Goal: Information Seeking & Learning: Learn about a topic

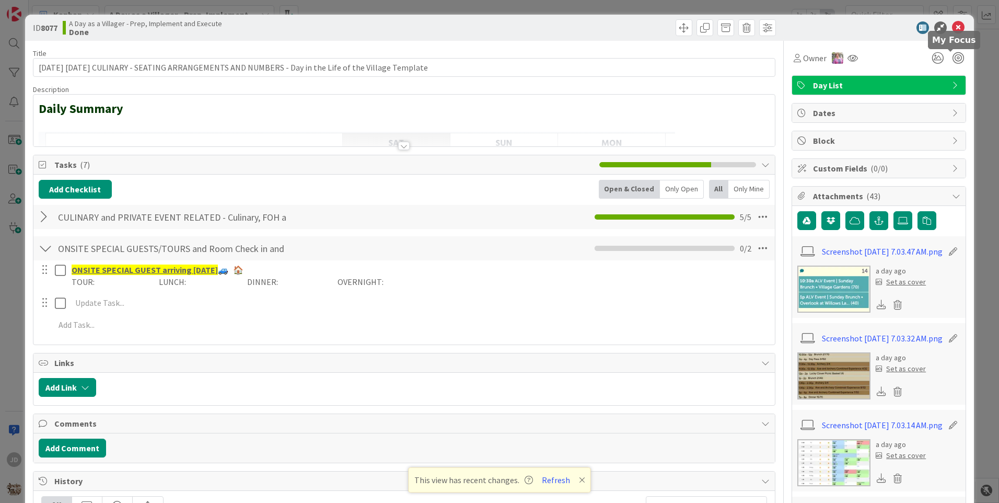
click at [956, 34] on div "ID 8077 A Day as a Villager - Prep, Implement and Execute Done" at bounding box center [499, 28] width 949 height 26
click at [952, 27] on icon at bounding box center [958, 27] width 13 height 13
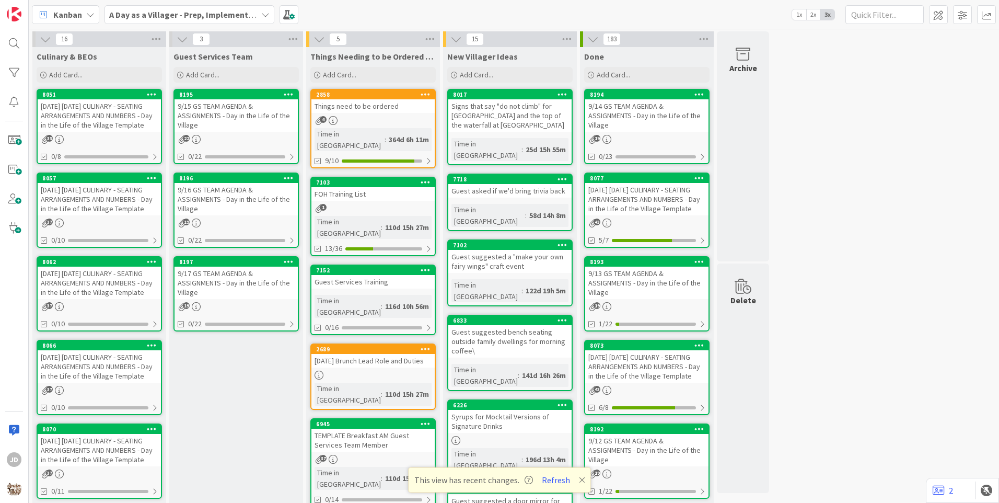
click at [223, 126] on div "9/15 GS TEAM AGENDA & ASSIGNMENTS - Day in the Life of the Village" at bounding box center [236, 115] width 123 height 32
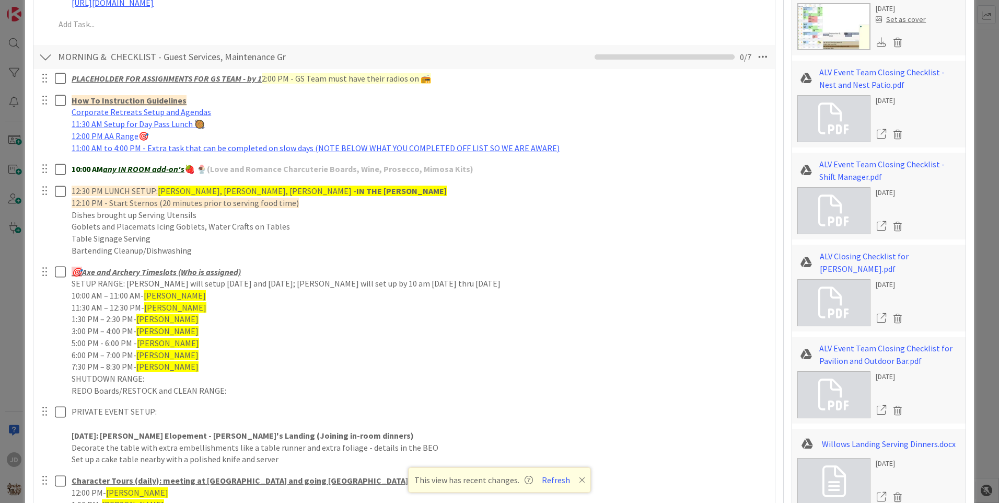
scroll to position [575, 0]
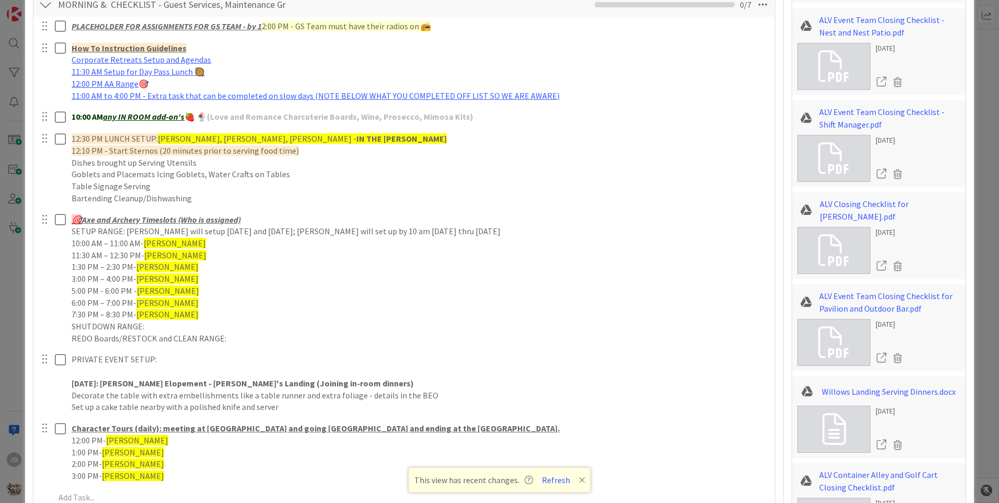
click at [579, 479] on icon at bounding box center [582, 480] width 6 height 8
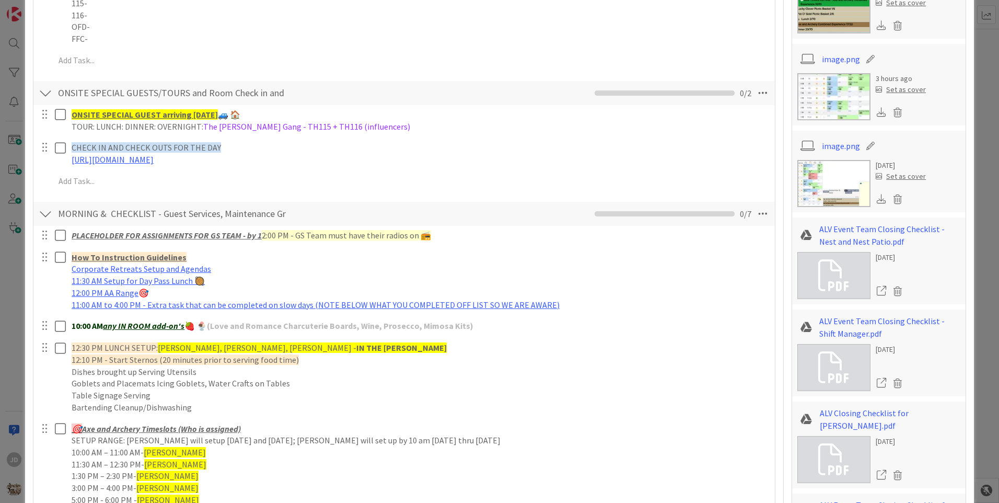
scroll to position [0, 0]
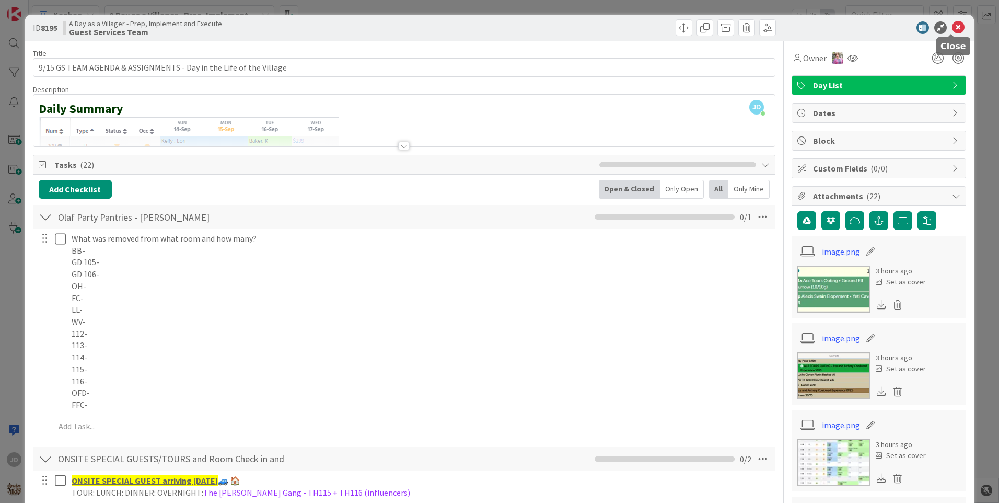
click at [952, 27] on icon at bounding box center [958, 27] width 13 height 13
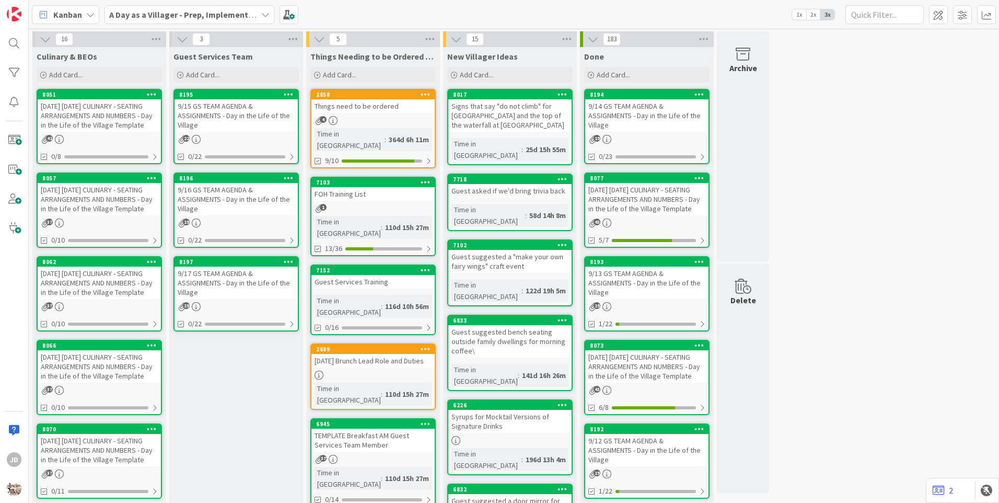
drag, startPoint x: 340, startPoint y: 102, endPoint x: 228, endPoint y: 424, distance: 340.8
click at [228, 424] on div "Guest Services Team Add Card... 8195 9/15 GS TEAM AGENDA & ASSIGNMENTS - Day in…" at bounding box center [236, 498] width 134 height 903
click at [77, 128] on div "[DATE] [DATE] CULINARY - SEATING ARRANGEMENTS AND NUMBERS - Day in the Life of …" at bounding box center [99, 115] width 123 height 32
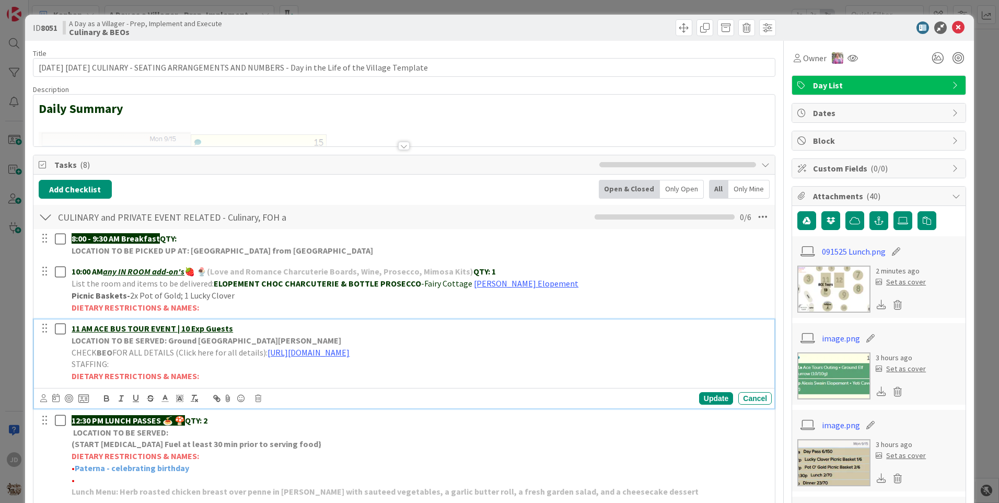
drag, startPoint x: 222, startPoint y: 175, endPoint x: 590, endPoint y: 355, distance: 409.5
click at [590, 355] on p "CHECK BEO FOR ALL DETAILS (Click here for all details): [URL][DOMAIN_NAME]" at bounding box center [420, 352] width 696 height 12
click at [486, 424] on p "12:30 PM LUNCH PASSES 🍝 🍄 QTY: 2" at bounding box center [420, 420] width 696 height 12
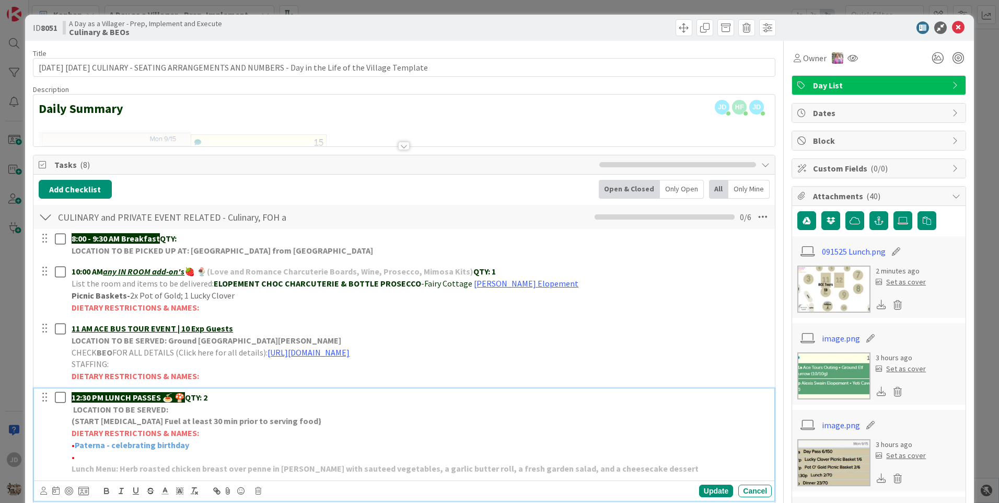
scroll to position [157, 0]
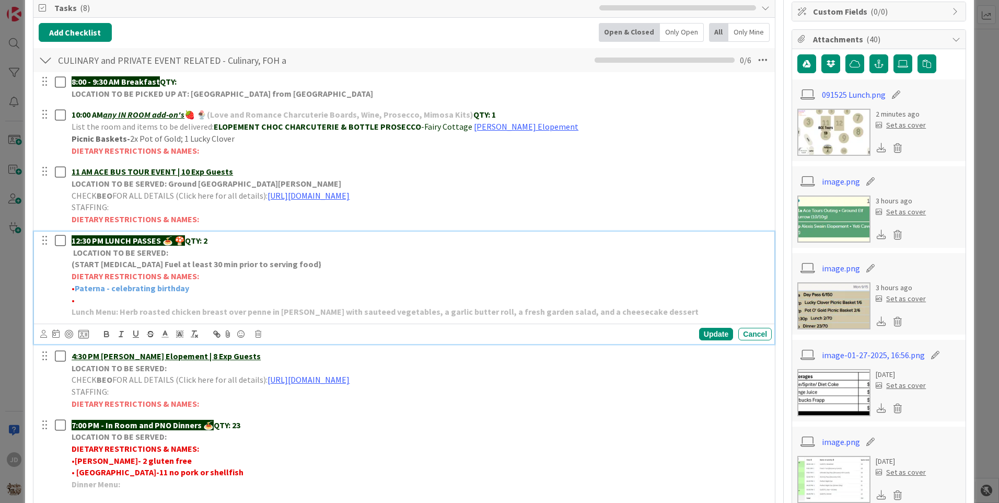
click at [818, 129] on img at bounding box center [833, 132] width 73 height 47
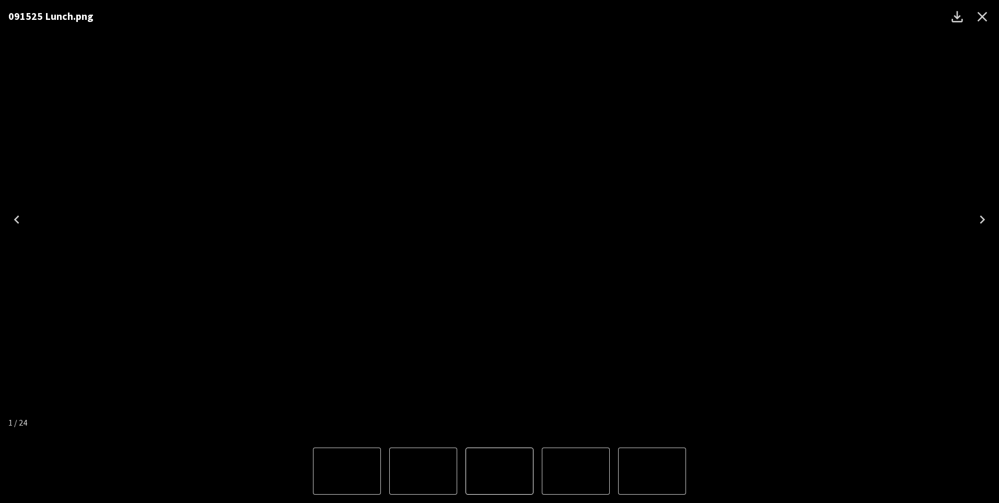
click at [979, 8] on icon "Close" at bounding box center [982, 16] width 17 height 17
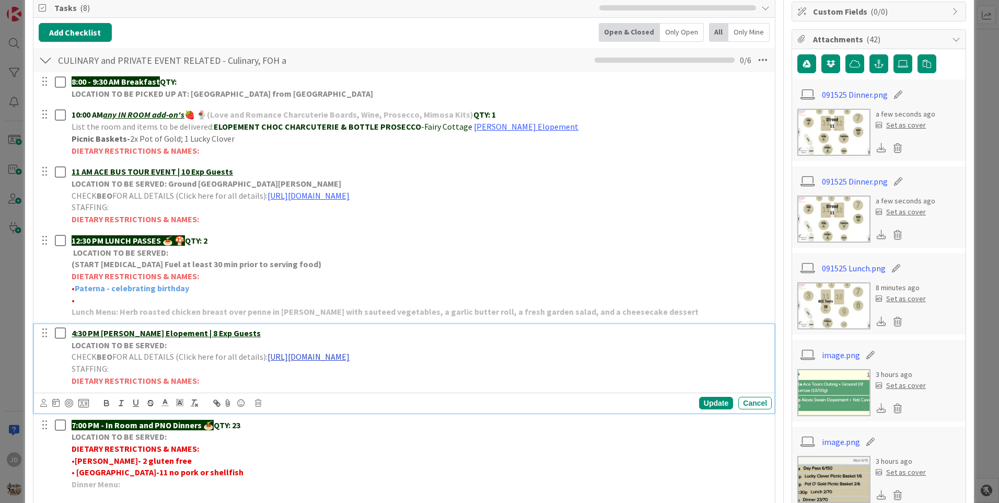
click at [350, 355] on link "[URL][DOMAIN_NAME]" at bounding box center [309, 356] width 82 height 10
click at [386, 372] on link "[URL][DOMAIN_NAME]" at bounding box center [394, 377] width 72 height 14
